Goal: Browse casually

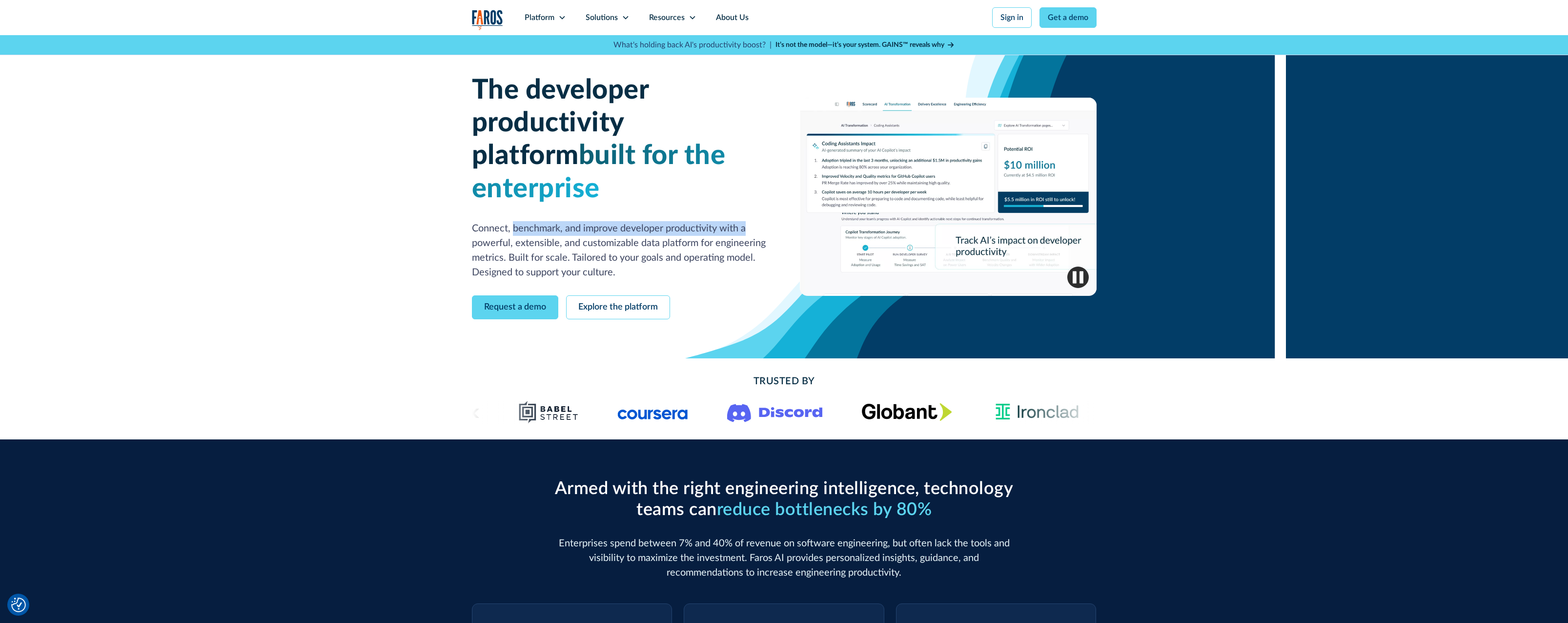
drag, startPoint x: 512, startPoint y: 193, endPoint x: 765, endPoint y: 201, distance: 253.1
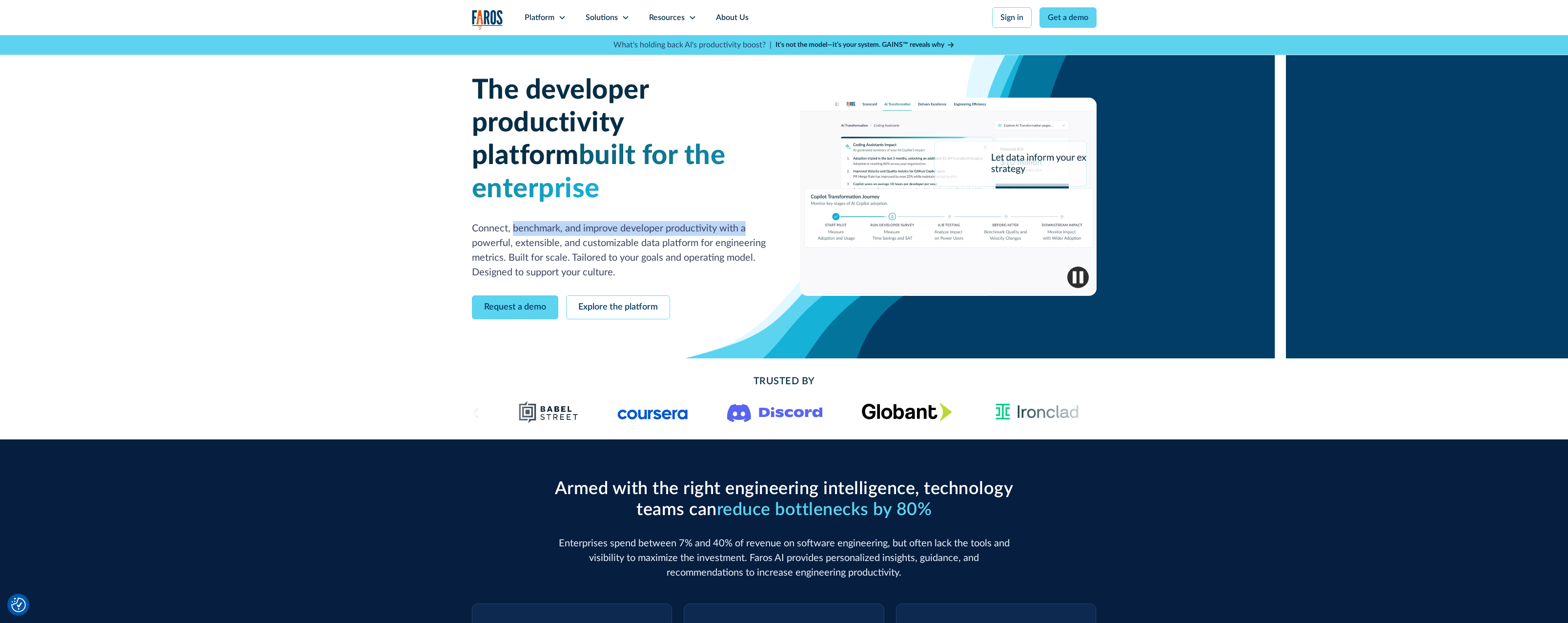
click at [765, 221] on p "Connect, benchmark, and improve developer productivity with a powerful, extensi…" at bounding box center [620, 250] width 297 height 59
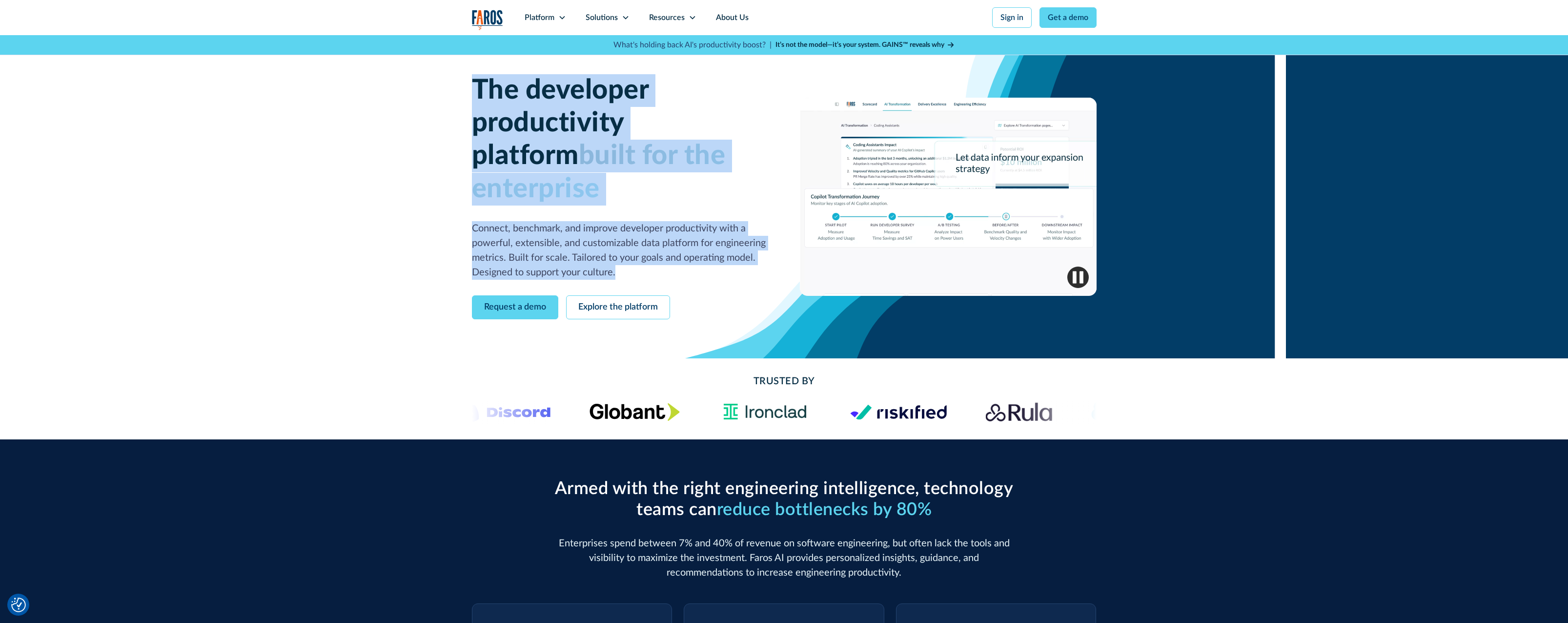
drag, startPoint x: 634, startPoint y: 242, endPoint x: 470, endPoint y: 83, distance: 228.4
click at [470, 83] on div "The developer productivity platform built for the enterprise Connect, benchmark…" at bounding box center [784, 196] width 1568 height 323
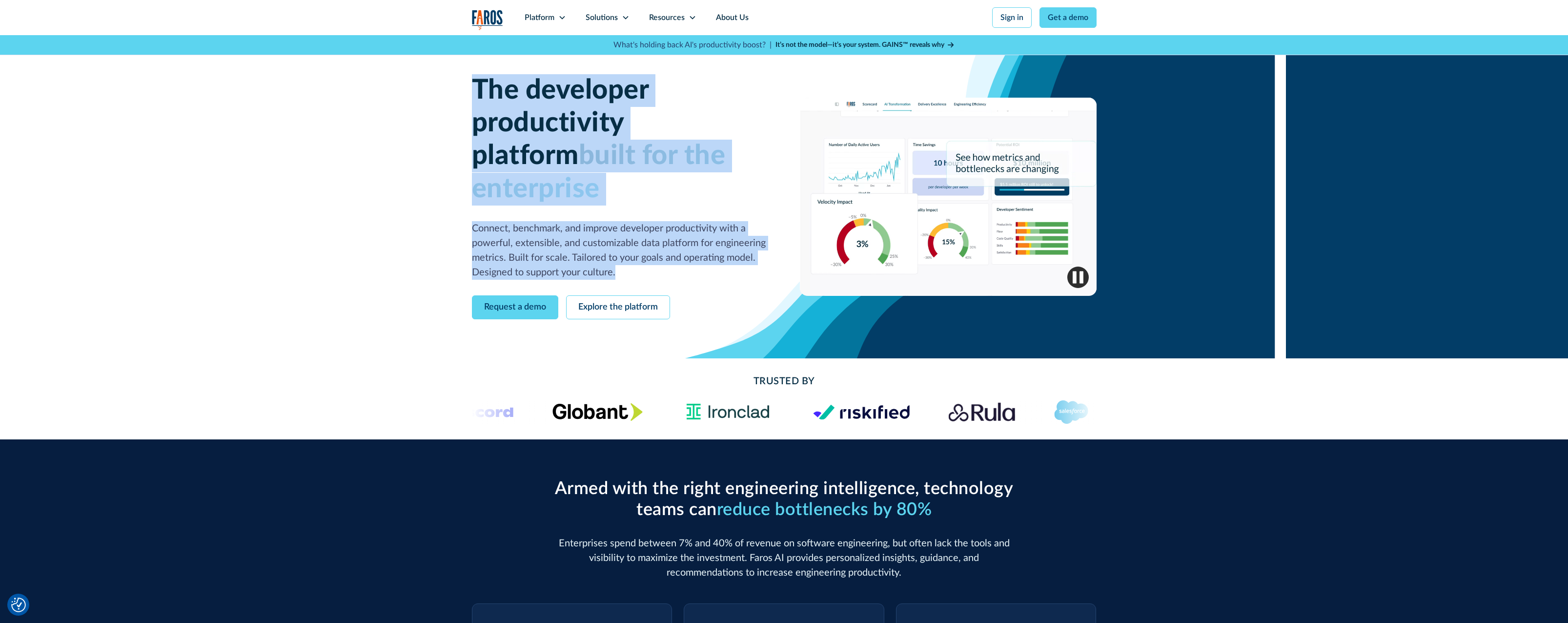
click at [372, 235] on div "The developer productivity platform built for the enterprise Connect, benchmark…" at bounding box center [784, 196] width 1568 height 323
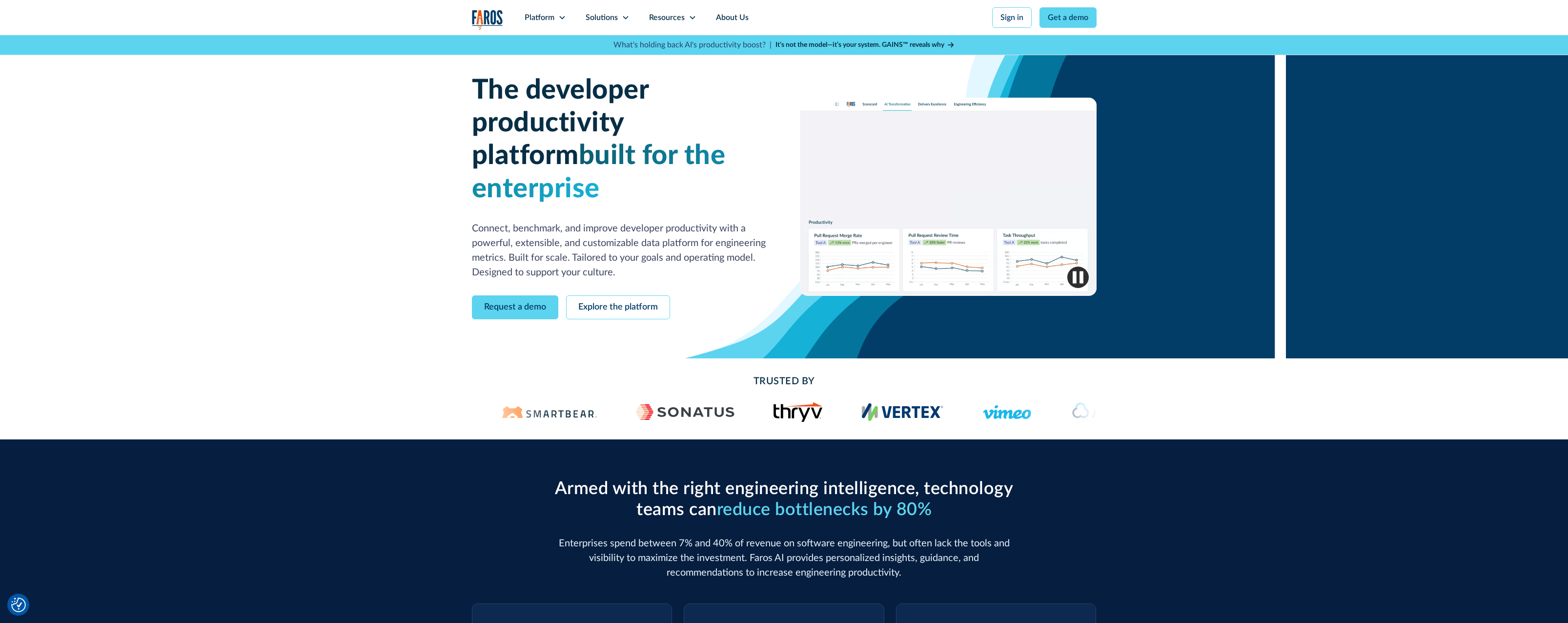
click at [1183, 473] on div "Armed with the right engineering intelligence, technology teams can reduce bott…" at bounding box center [784, 624] width 1568 height 371
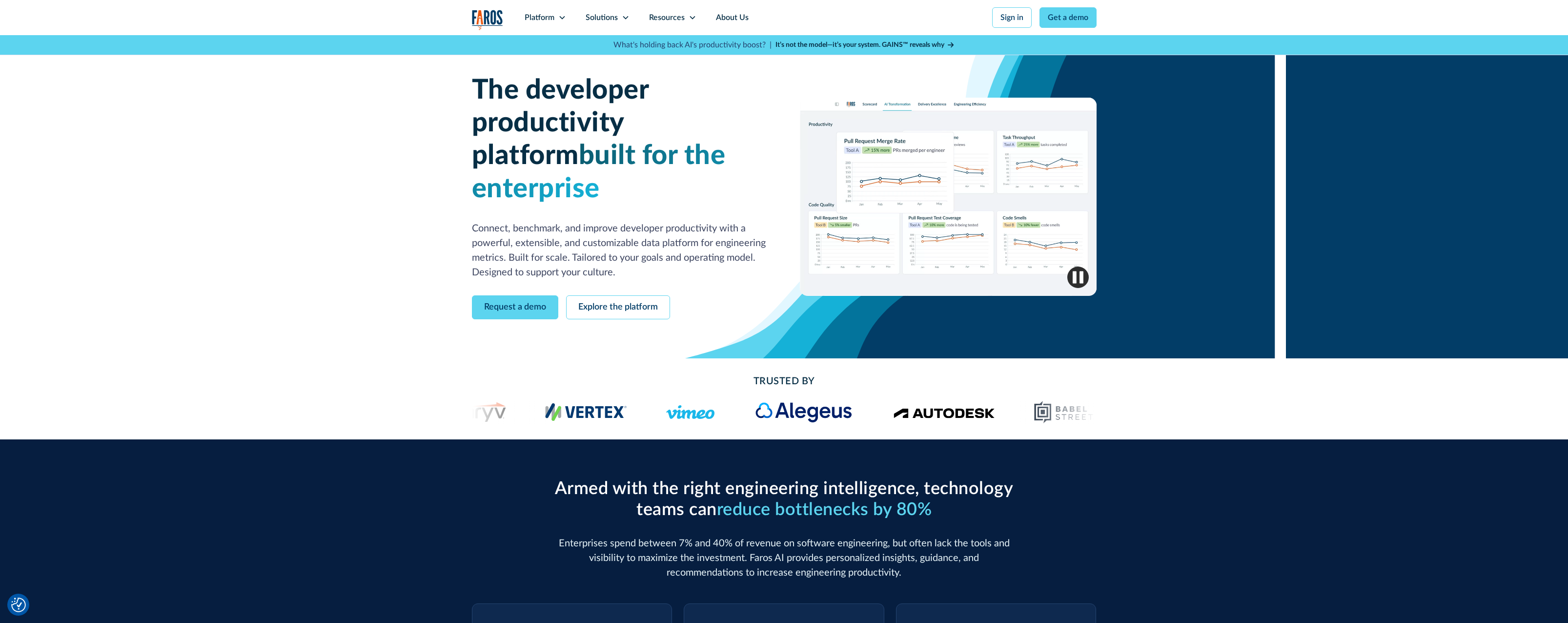
click at [1142, 456] on div "Armed with the right engineering intelligence, technology teams can reduce bott…" at bounding box center [784, 624] width 1568 height 371
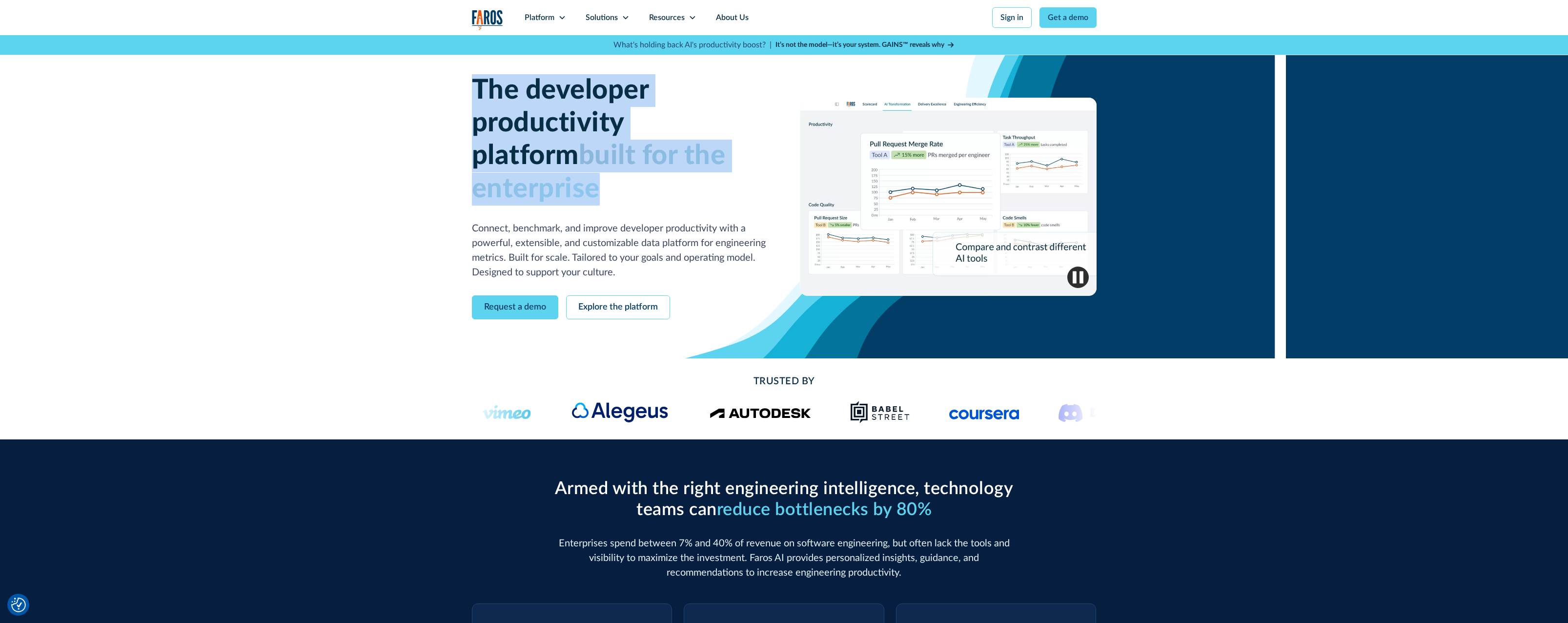
drag, startPoint x: 480, startPoint y: 83, endPoint x: 755, endPoint y: 165, distance: 287.0
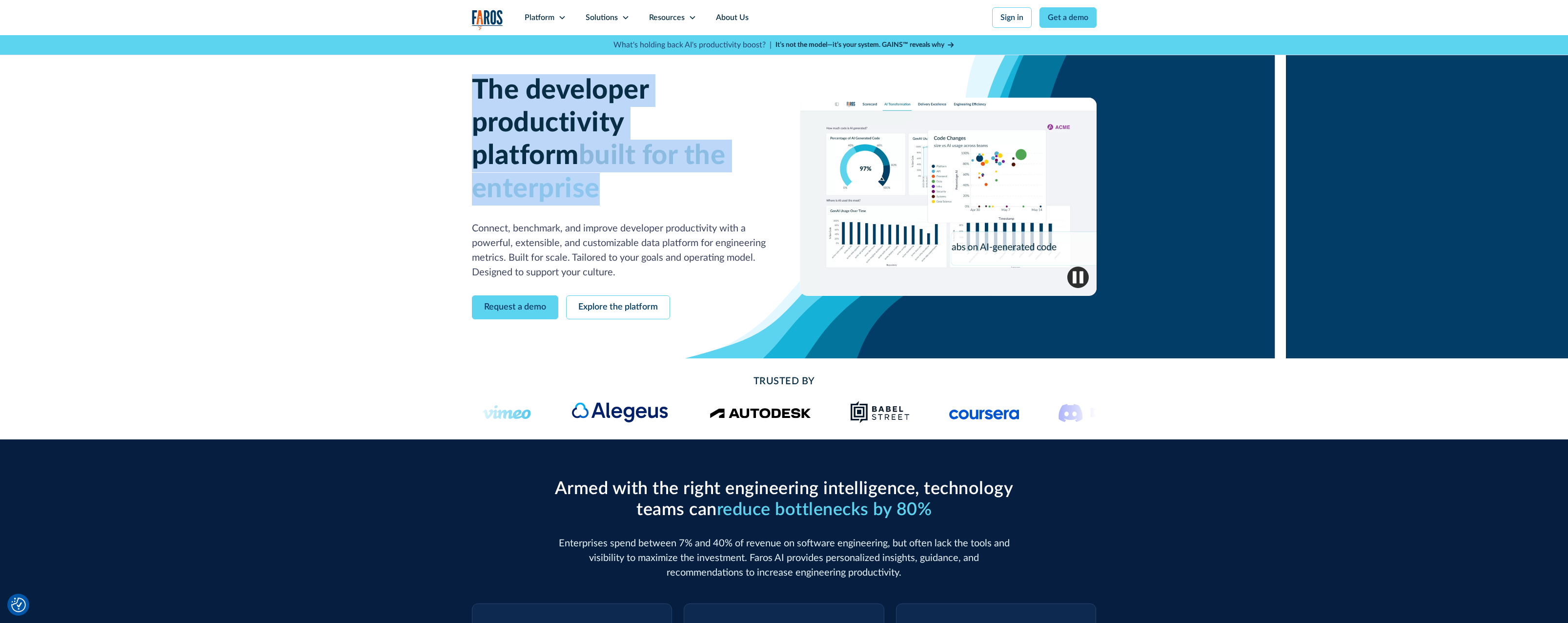
click at [755, 165] on h1 "The developer productivity platform built for the enterprise" at bounding box center [620, 140] width 297 height 132
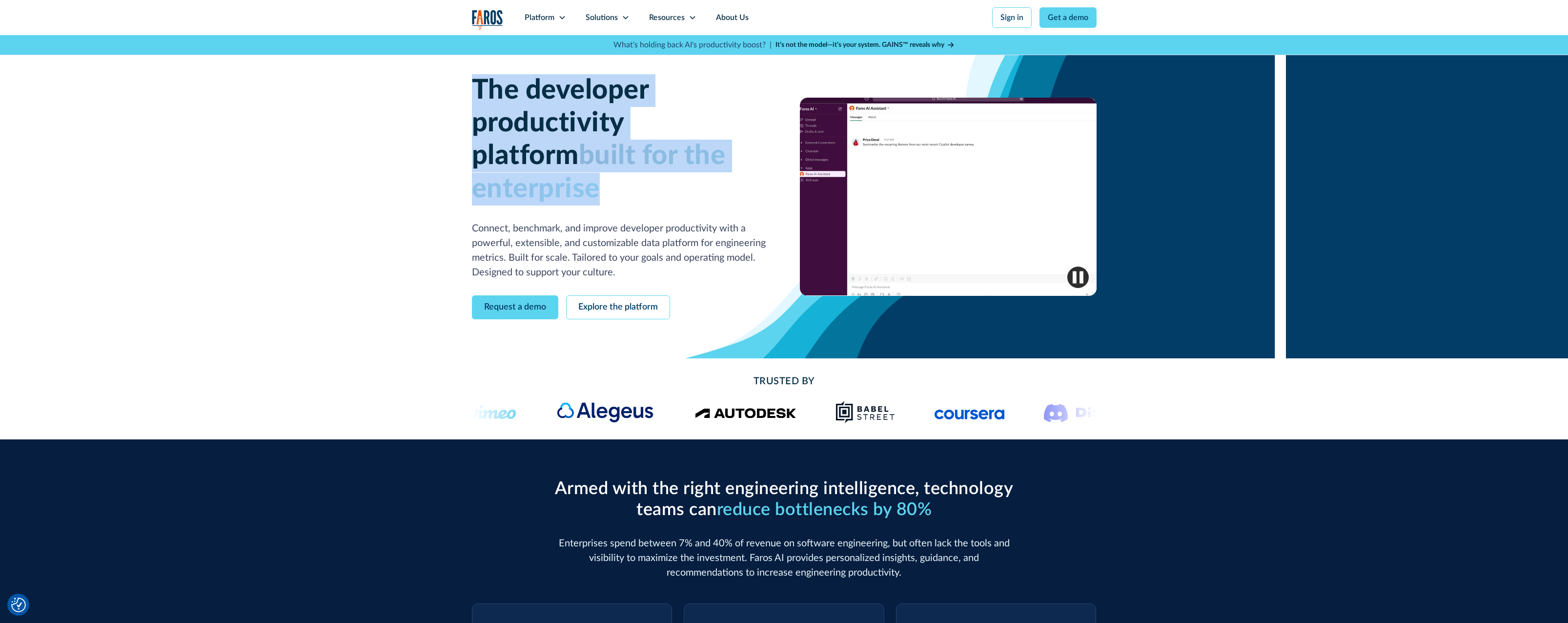
click at [508, 139] on h1 "The developer productivity platform built for the enterprise" at bounding box center [620, 140] width 297 height 132
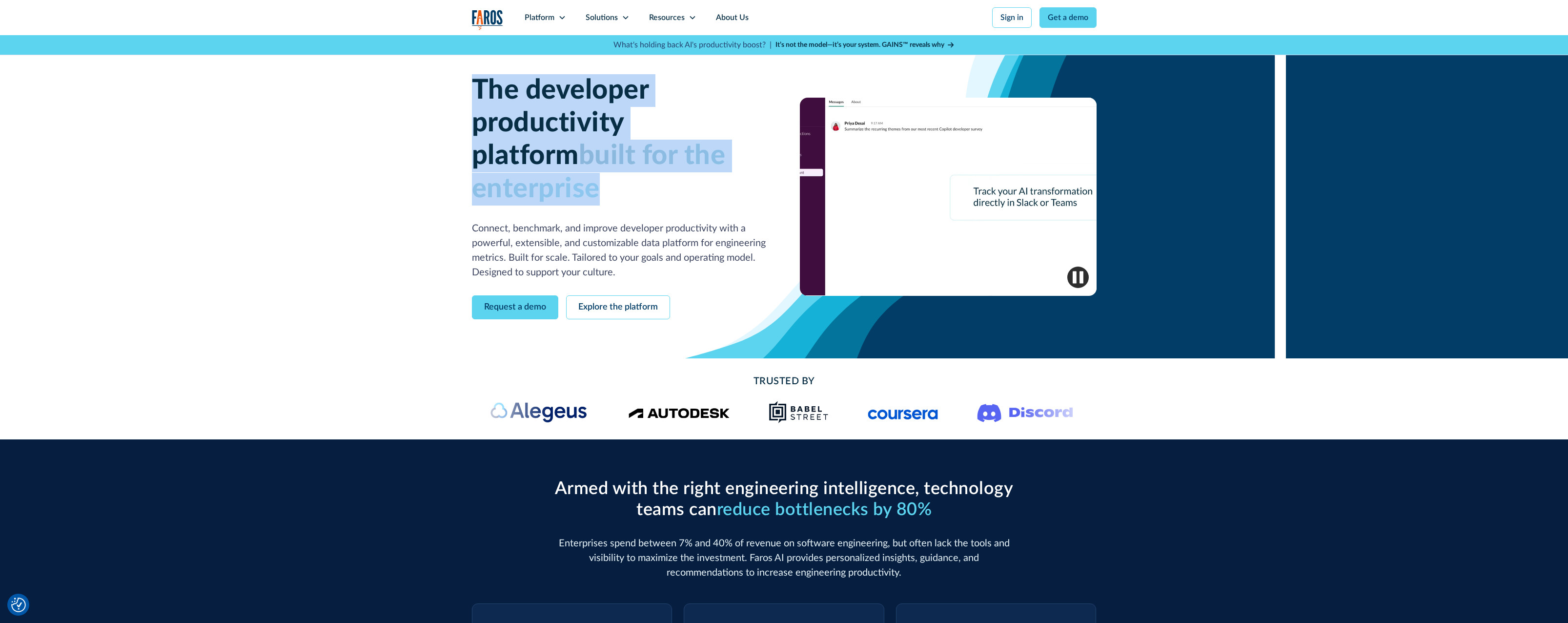
drag, startPoint x: 471, startPoint y: 86, endPoint x: 753, endPoint y: 167, distance: 293.4
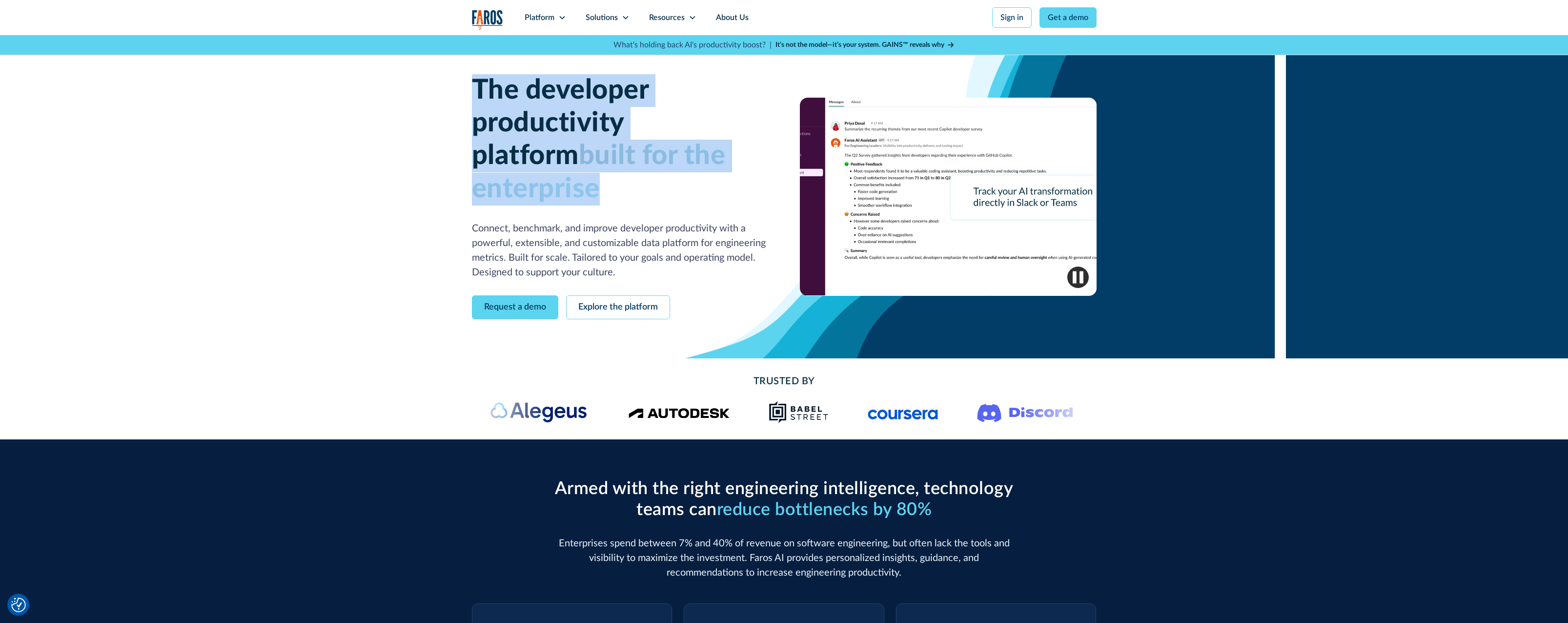
click at [753, 167] on h1 "The developer productivity platform built for the enterprise" at bounding box center [620, 140] width 297 height 132
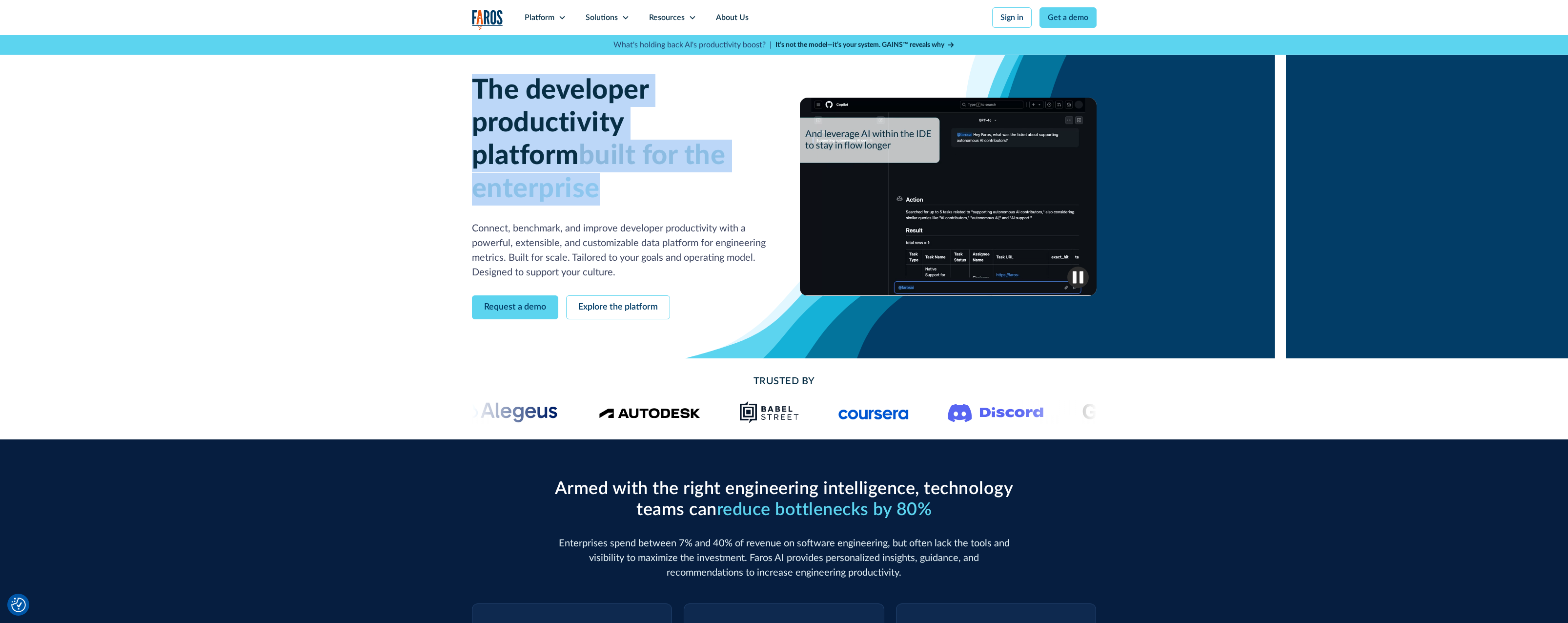
click at [604, 154] on span "built for the enterprise" at bounding box center [599, 172] width 254 height 60
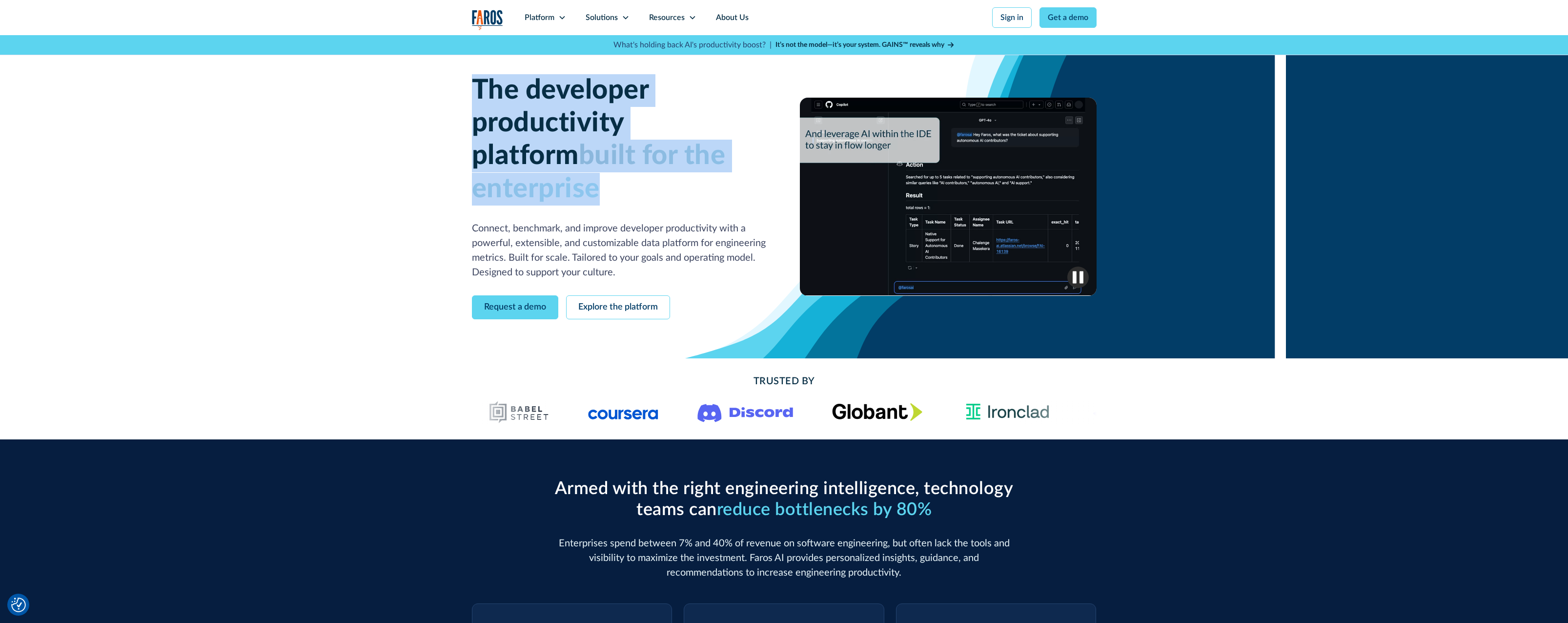
drag, startPoint x: 756, startPoint y: 154, endPoint x: 468, endPoint y: 90, distance: 295.0
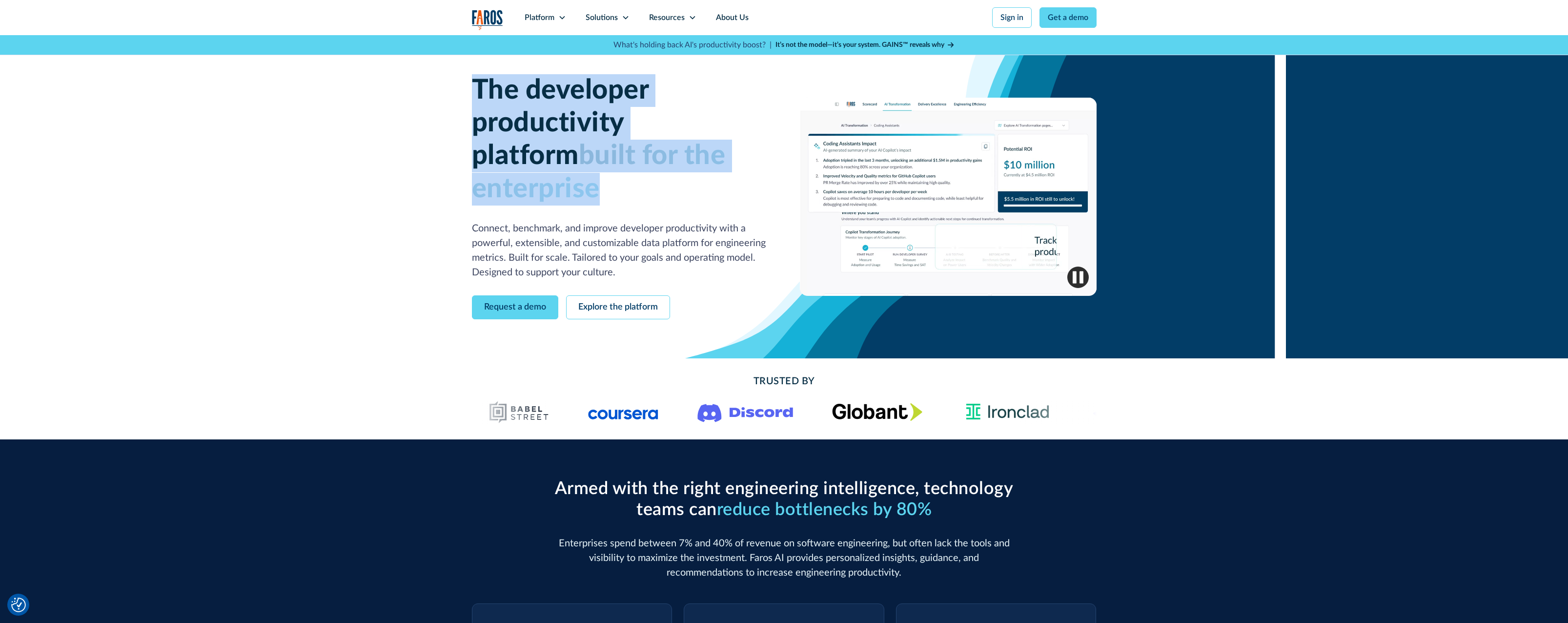
click at [468, 90] on div "The developer productivity platform built for the enterprise Connect, benchmark…" at bounding box center [784, 196] width 1568 height 323
drag, startPoint x: 468, startPoint y: 90, endPoint x: 488, endPoint y: 88, distance: 20.1
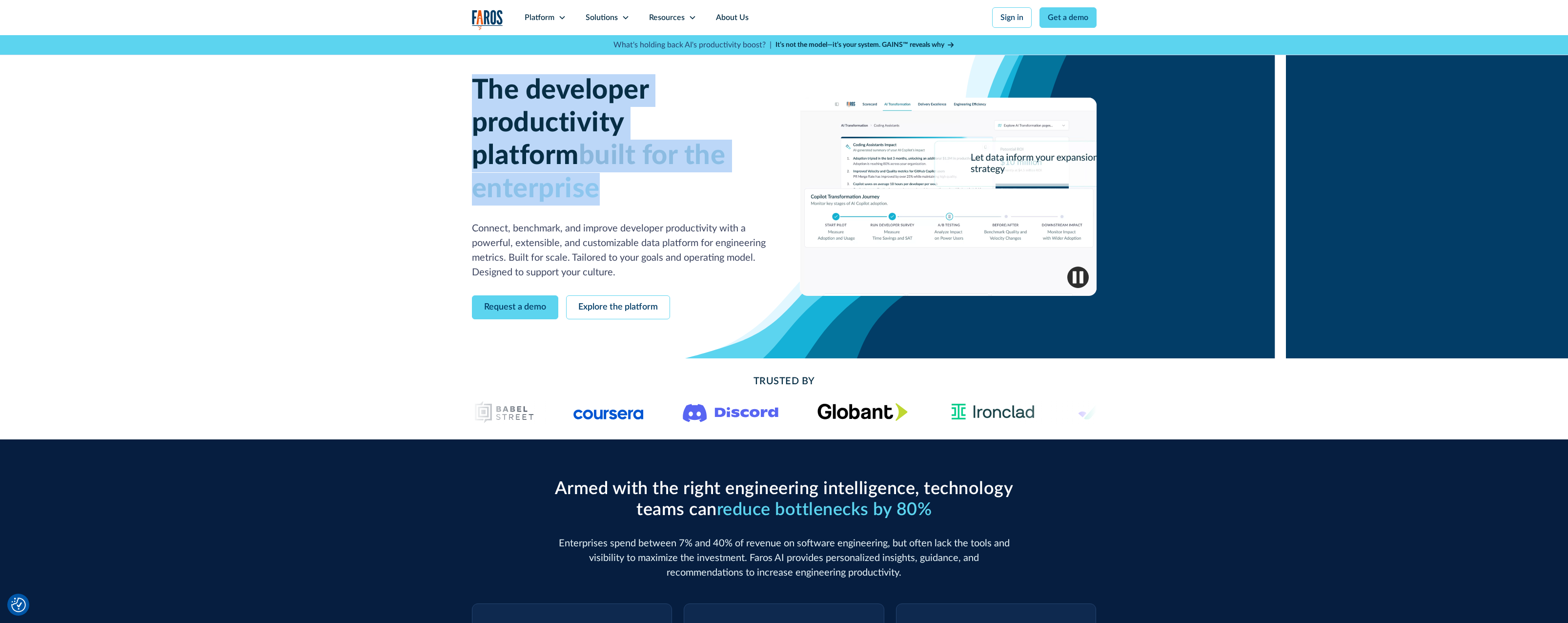
click at [488, 88] on h1 "The developer productivity platform built for the enterprise" at bounding box center [620, 140] width 297 height 132
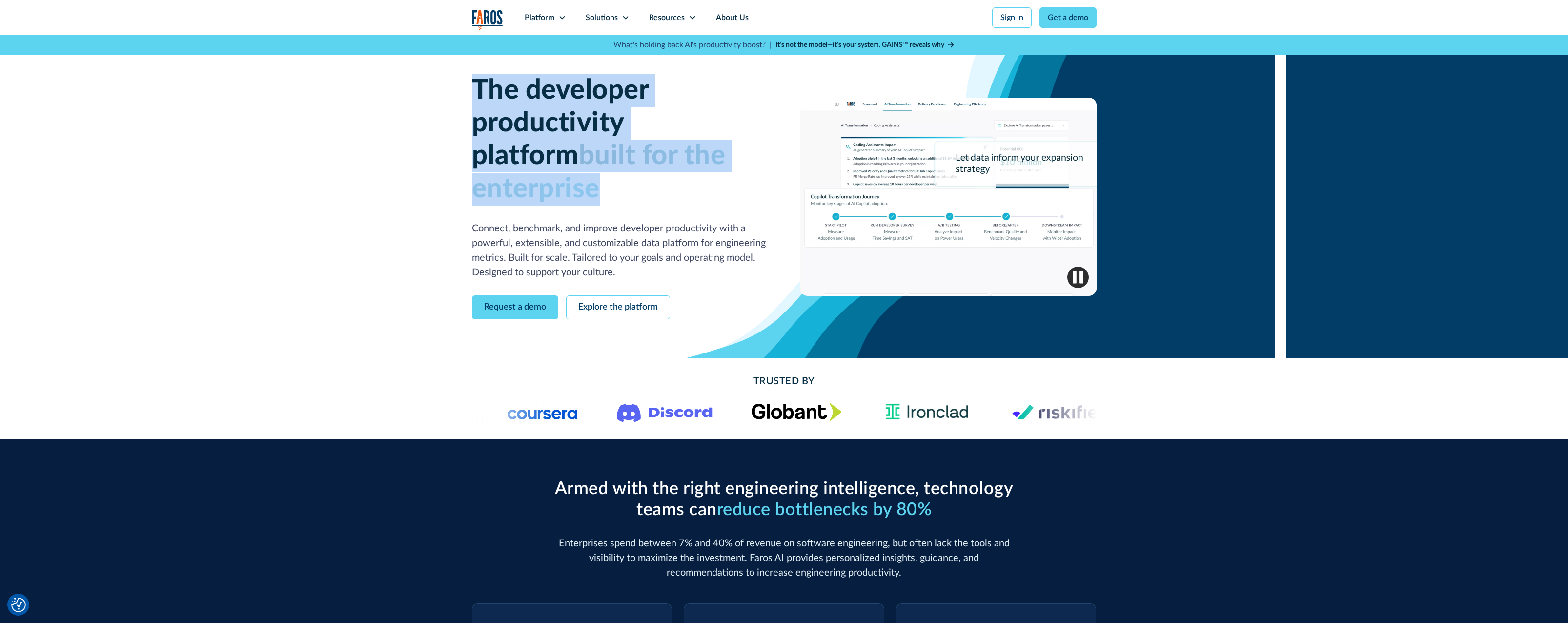
drag, startPoint x: 470, startPoint y: 79, endPoint x: 759, endPoint y: 159, distance: 299.9
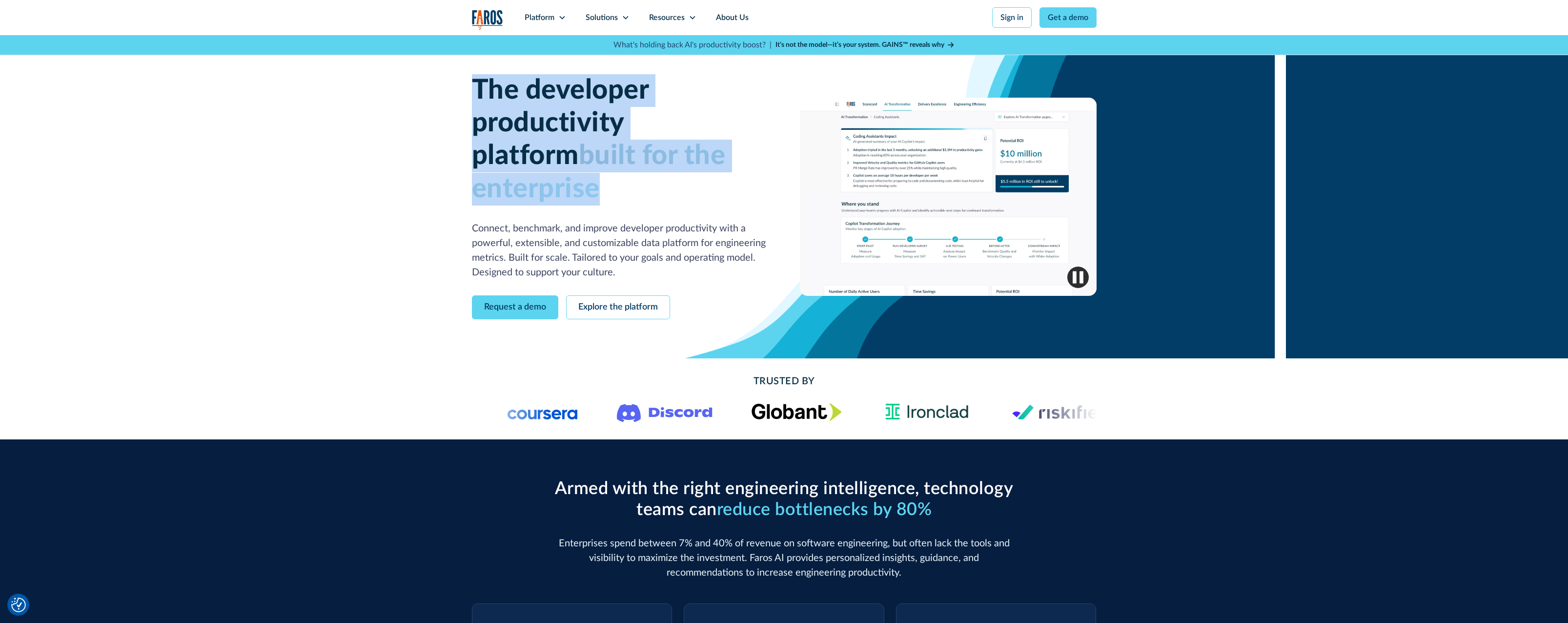
click at [759, 159] on div "The developer productivity platform built for the enterprise Connect, benchmark…" at bounding box center [784, 196] width 1568 height 323
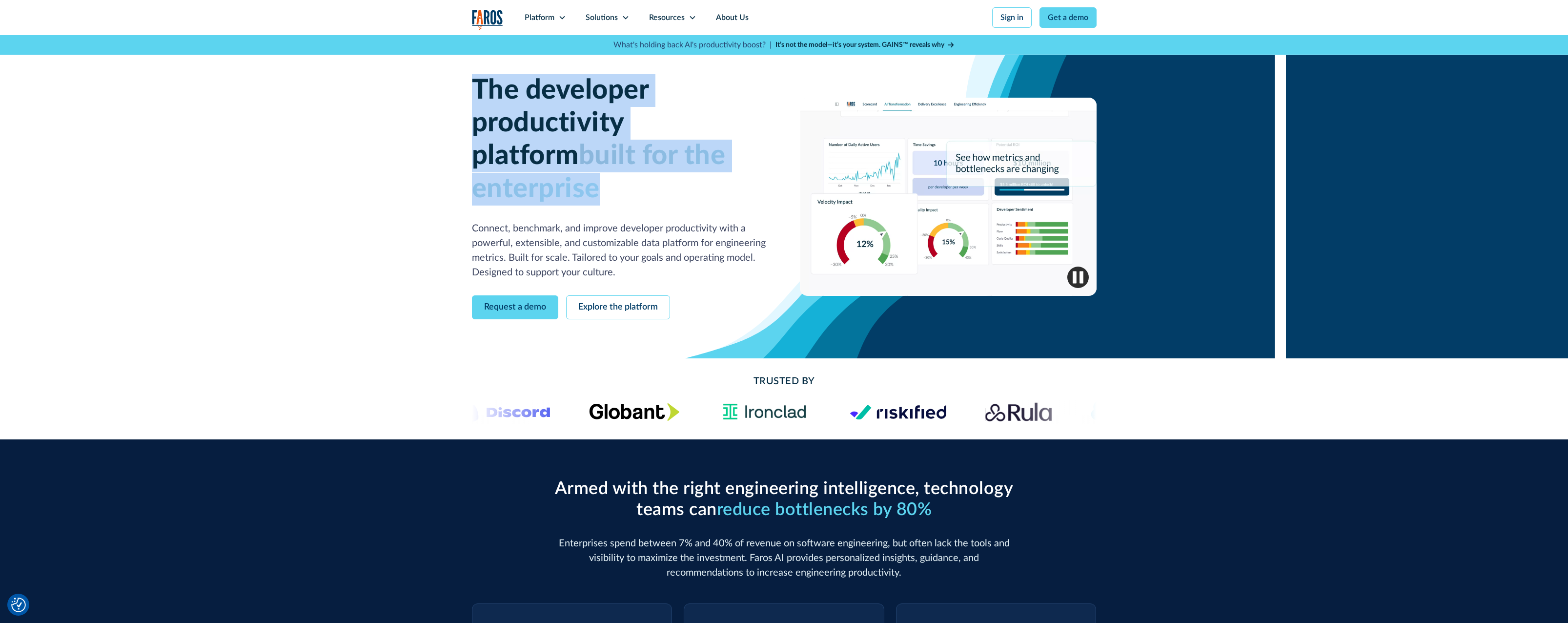
click at [529, 146] on span "built for the enterprise" at bounding box center [599, 172] width 254 height 60
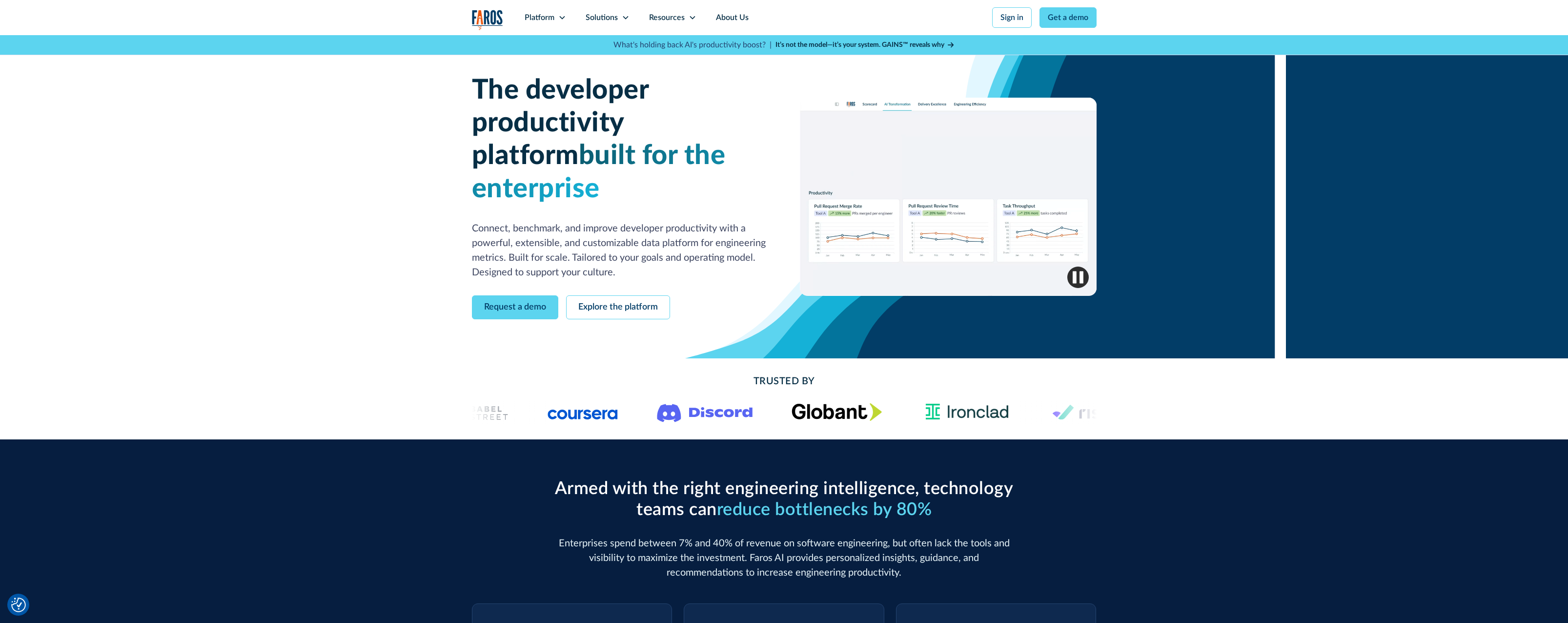
click at [419, 509] on div "Armed with the right engineering intelligence, technology teams can reduce bott…" at bounding box center [784, 624] width 1568 height 371
